Goal: Task Accomplishment & Management: Use online tool/utility

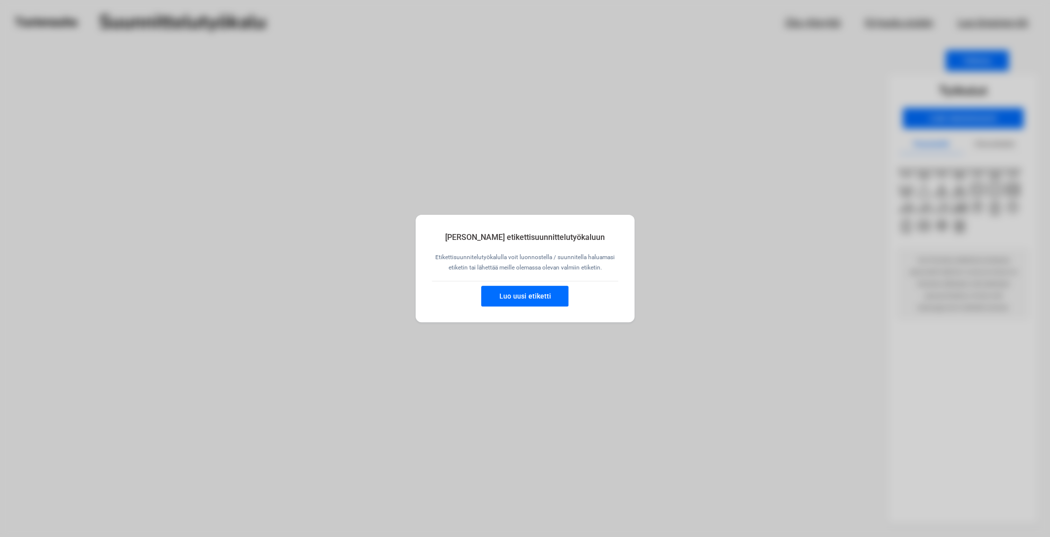
click at [550, 297] on button "Luo uusi etiketti" at bounding box center [524, 296] width 87 height 21
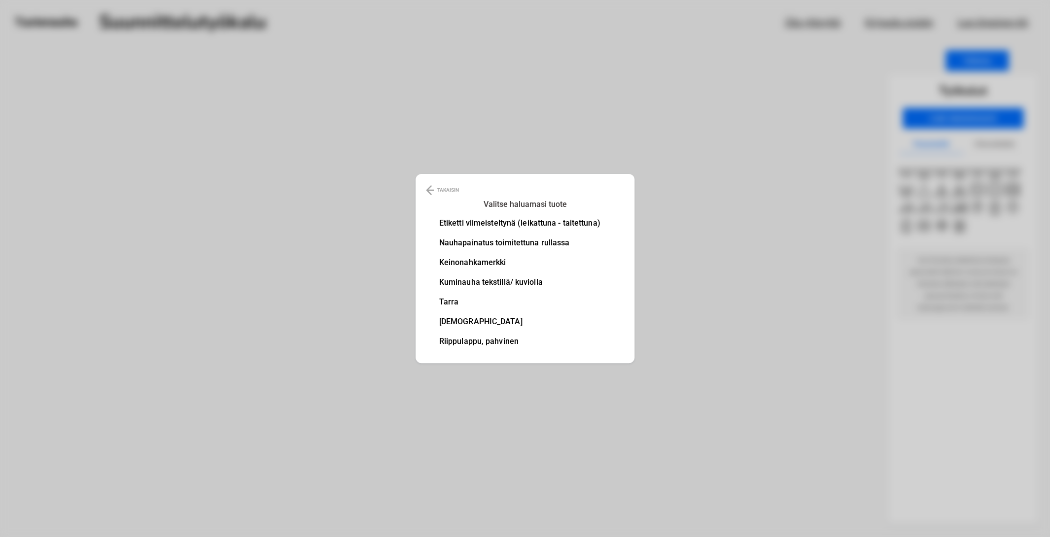
click at [548, 223] on li "Etiketti viimeisteltynä (leikattuna - taitettuna)" at bounding box center [519, 223] width 161 height 8
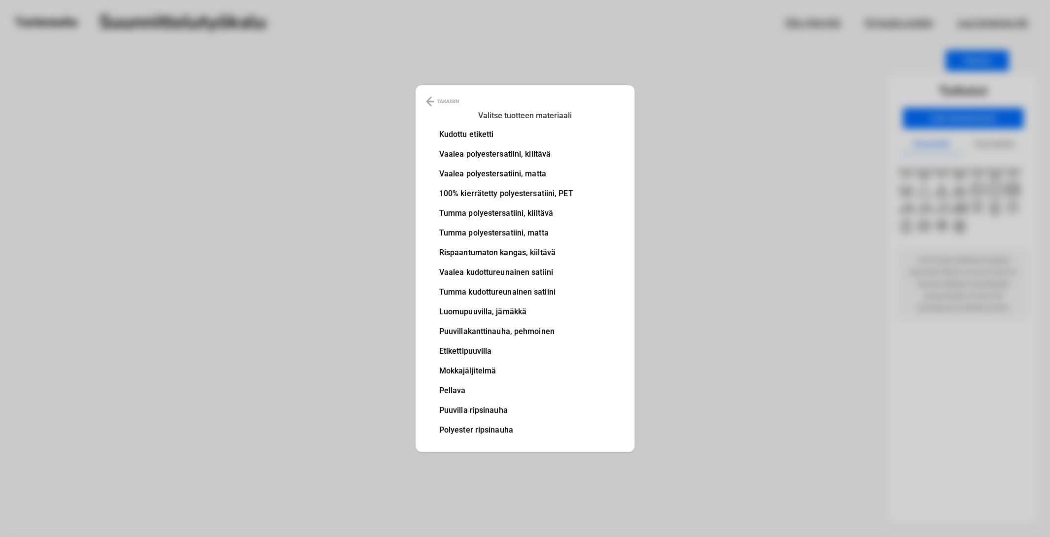
click at [465, 312] on li "Luomupuuvilla, jämäkkä" at bounding box center [506, 312] width 134 height 8
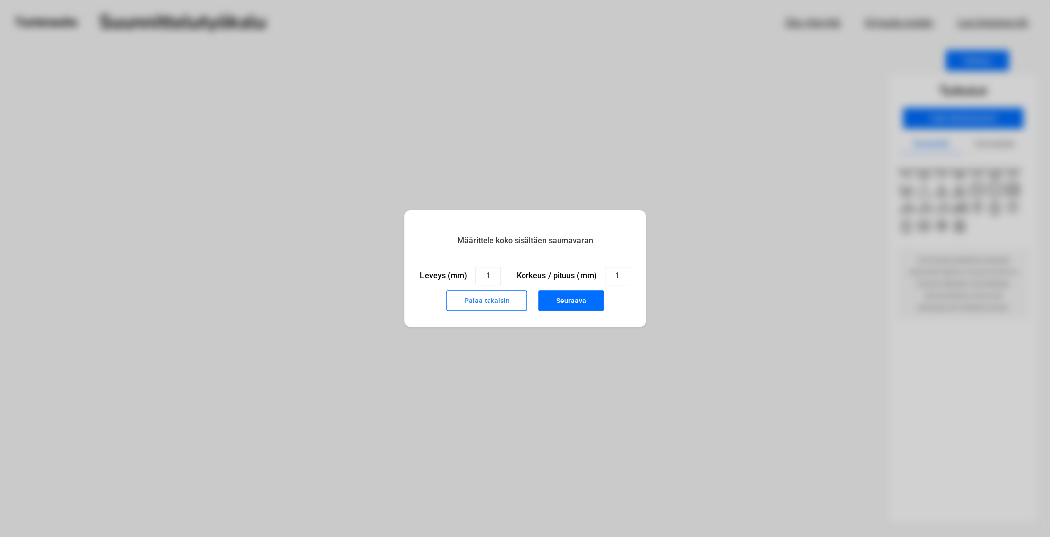
click at [509, 303] on button "Palaa takaisin" at bounding box center [486, 300] width 81 height 21
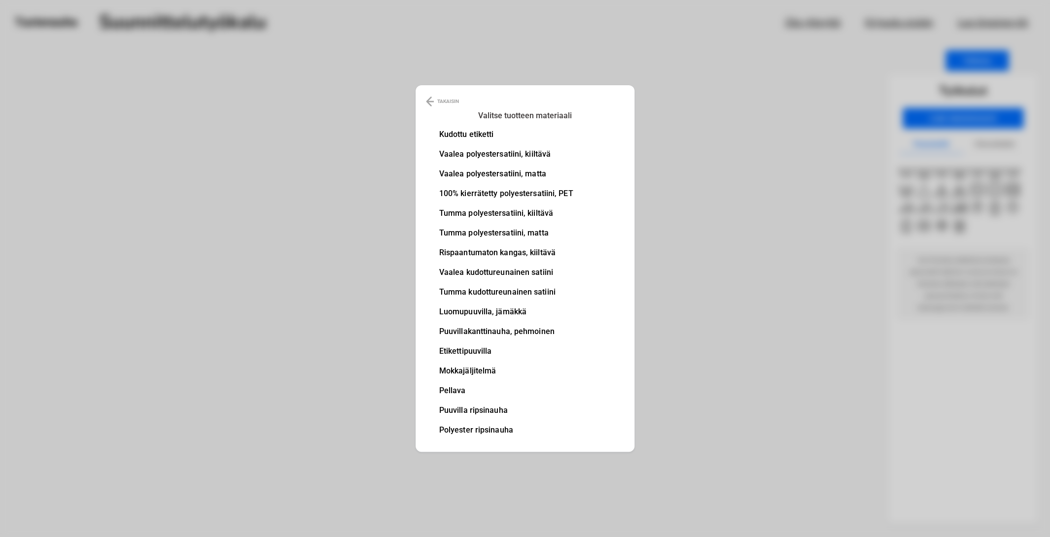
click at [453, 392] on li "Pellava" at bounding box center [506, 391] width 134 height 8
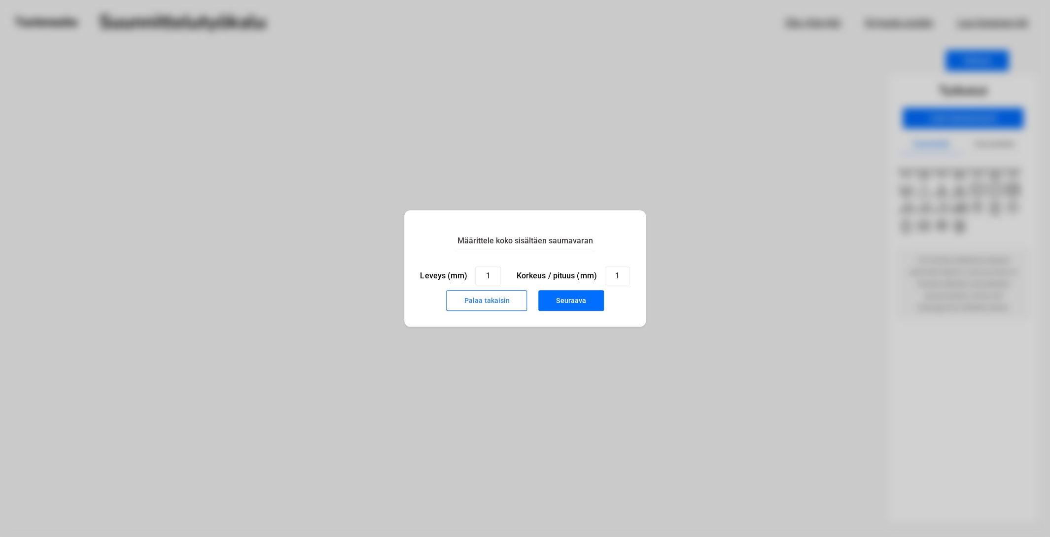
click at [494, 308] on button "Palaa takaisin" at bounding box center [486, 300] width 81 height 21
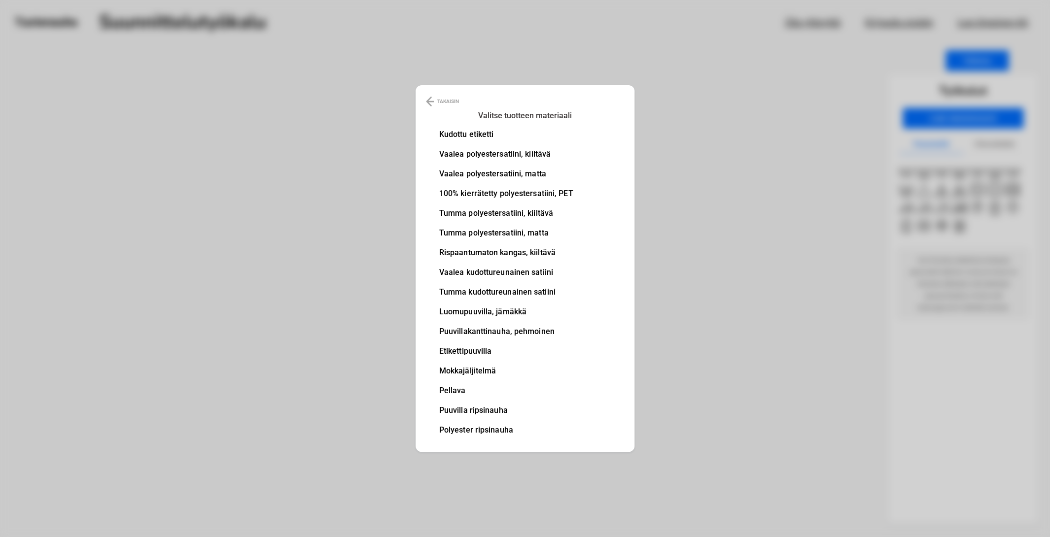
click at [449, 309] on li "Luomupuuvilla, jämäkkä" at bounding box center [506, 312] width 134 height 8
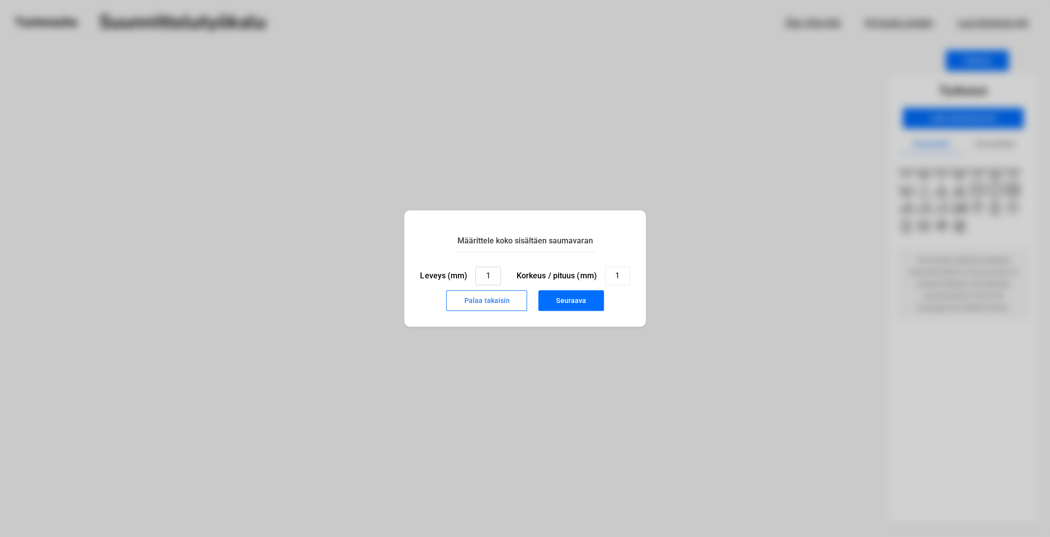
click at [492, 277] on input "1" at bounding box center [487, 276] width 25 height 19
type input "10"
click at [623, 276] on input "1" at bounding box center [617, 276] width 25 height 19
type input "10"
click at [584, 304] on button "Seuraava" at bounding box center [571, 300] width 66 height 21
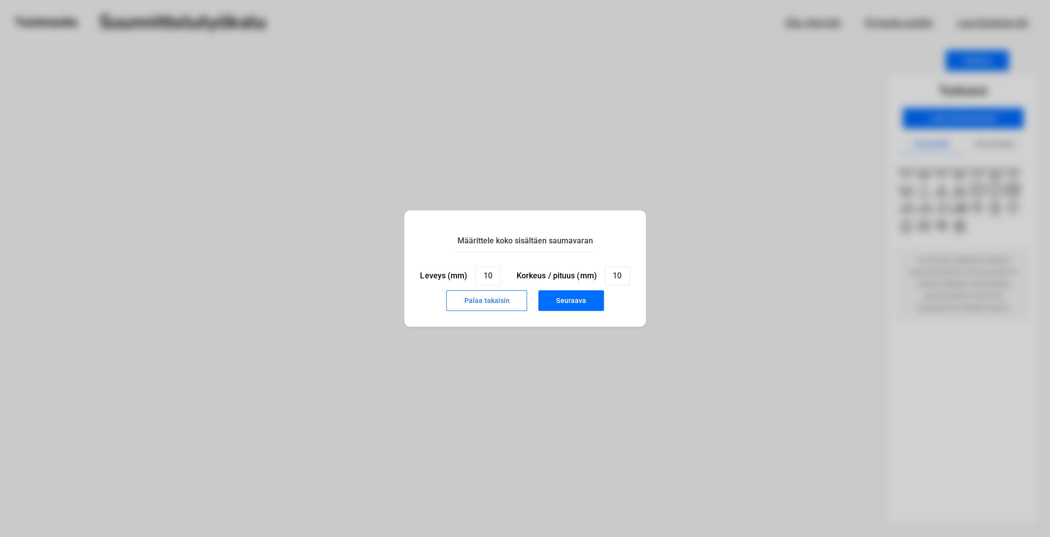
type input "1"
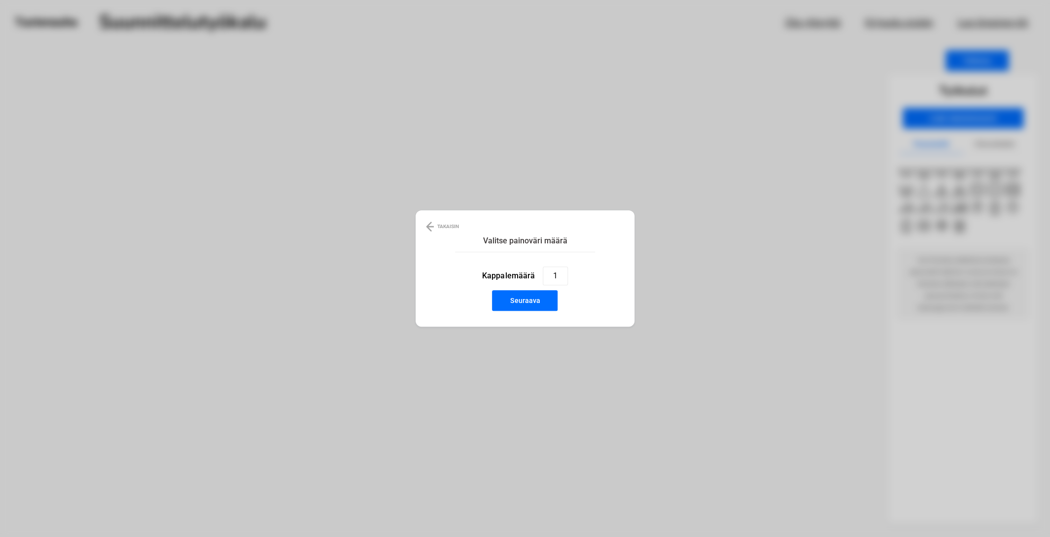
click at [540, 302] on button "Seuraava" at bounding box center [525, 300] width 66 height 21
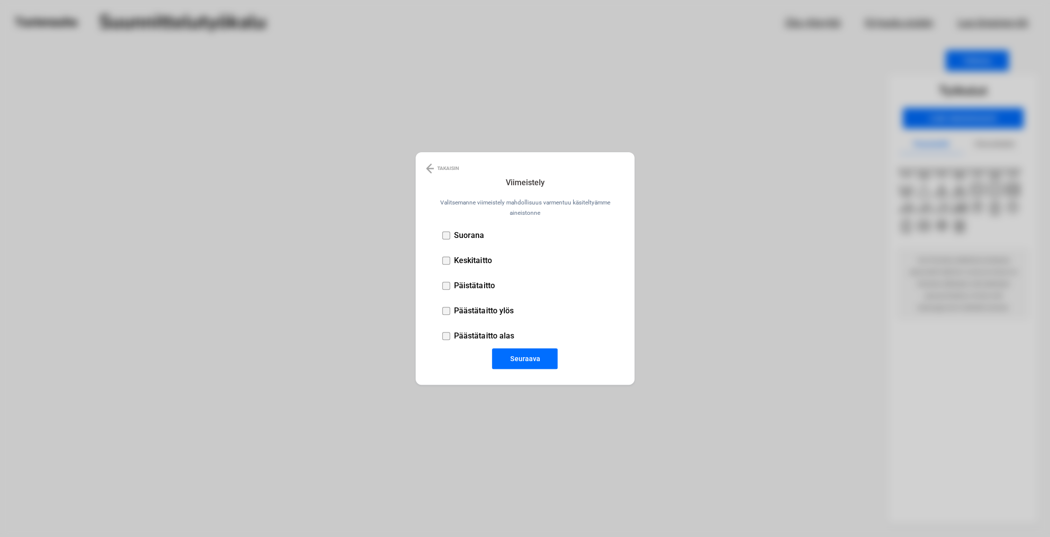
click at [445, 286] on div at bounding box center [446, 286] width 8 height 8
click at [531, 359] on button "Seuraava" at bounding box center [525, 359] width 66 height 21
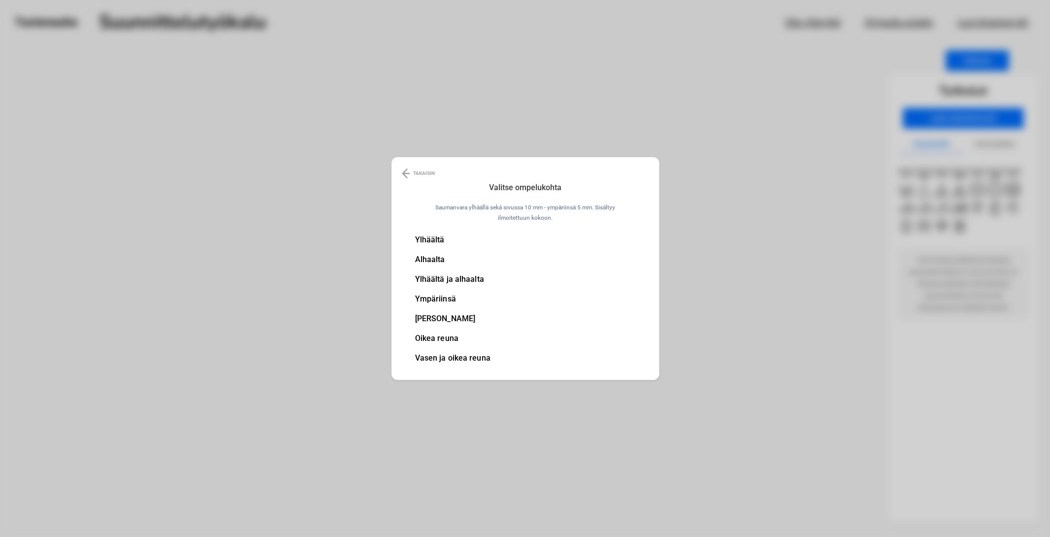
click at [451, 279] on li "Ylhäältä ja alhaalta" at bounding box center [452, 280] width 75 height 8
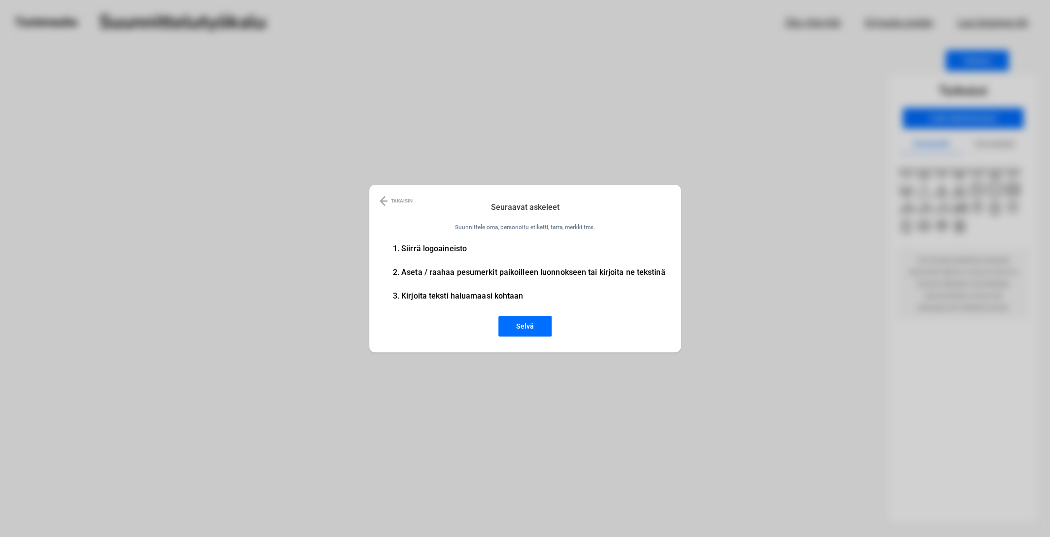
click at [512, 324] on button "Selvä" at bounding box center [524, 326] width 53 height 21
